Goal: Task Accomplishment & Management: Manage account settings

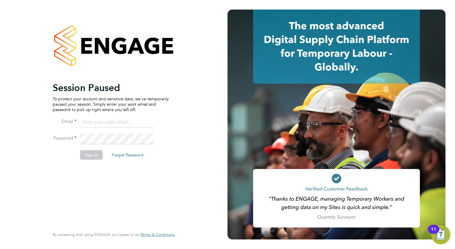
type input "[EMAIL_ADDRESS][DOMAIN_NAME]"
click at [89, 149] on li "Password" at bounding box center [111, 141] width 116 height 17
click at [90, 153] on button "Sign In" at bounding box center [91, 155] width 23 height 10
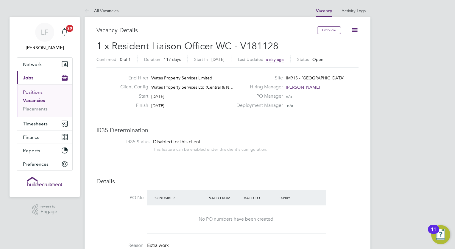
click at [36, 91] on link "Positions" at bounding box center [33, 92] width 20 height 6
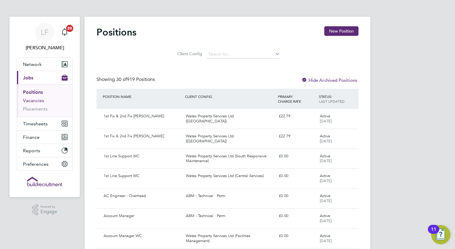
click at [32, 100] on link "Vacancies" at bounding box center [33, 100] width 21 height 6
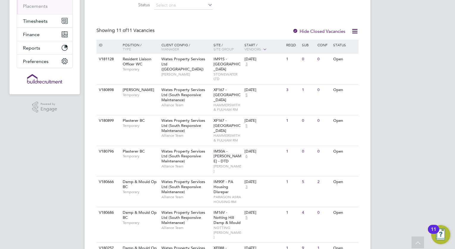
scroll to position [103, 0]
click at [139, 96] on div "Carpenter BC Temporary" at bounding box center [139, 91] width 42 height 15
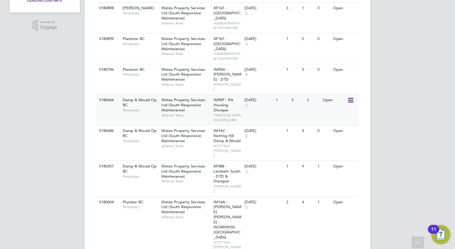
scroll to position [181, 0]
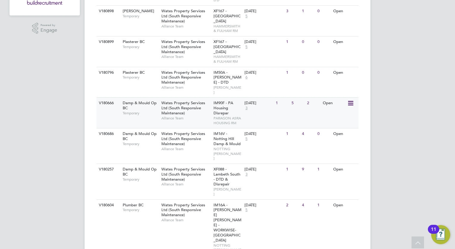
click at [151, 111] on span "Temporary" at bounding box center [141, 113] width 36 height 5
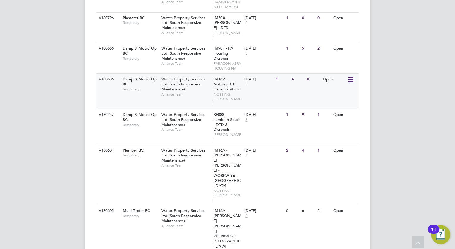
scroll to position [262, 0]
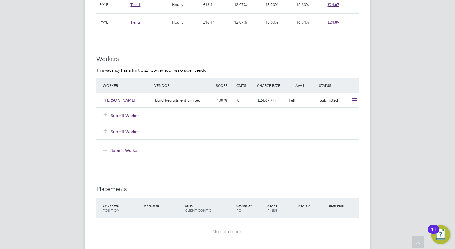
scroll to position [463, 0]
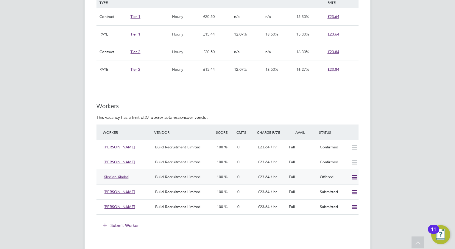
click at [353, 175] on icon at bounding box center [354, 177] width 7 height 5
click at [346, 184] on li "Confirm" at bounding box center [346, 183] width 23 height 8
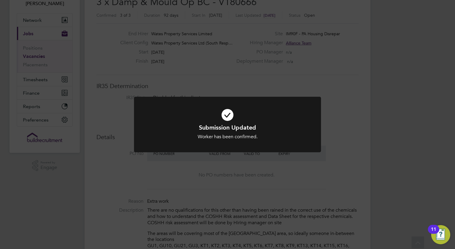
drag, startPoint x: 346, startPoint y: 183, endPoint x: 249, endPoint y: 36, distance: 175.8
click at [249, 36] on div "Submission Updated Worker has been confirmed. Cancel Okay" at bounding box center [227, 124] width 455 height 249
